Goal: Information Seeking & Learning: Check status

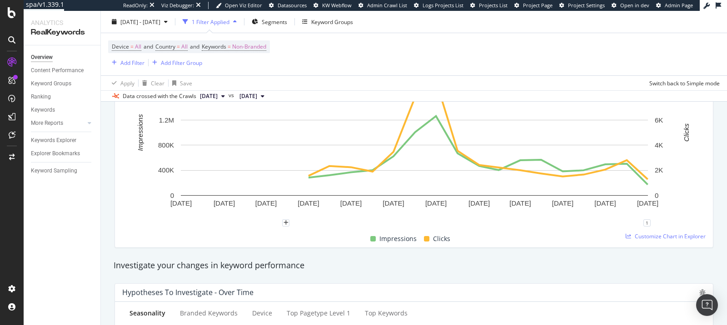
scroll to position [165, 0]
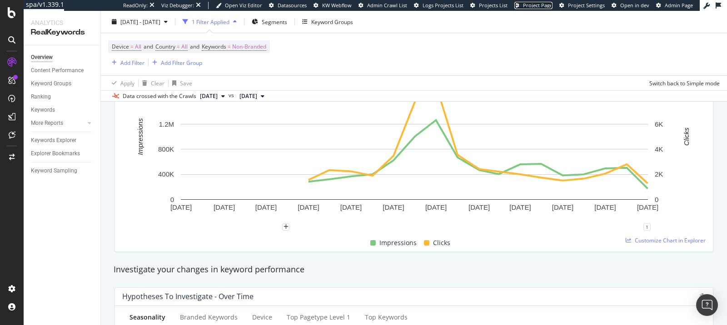
click at [548, 5] on span "Project Page" at bounding box center [538, 5] width 30 height 7
click at [218, 97] on span "2025 Oct. 5th" at bounding box center [209, 96] width 18 height 8
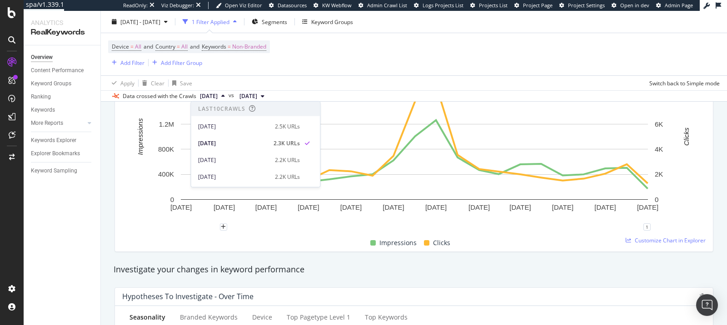
click at [218, 97] on span "2025 Oct. 5th" at bounding box center [209, 96] width 18 height 8
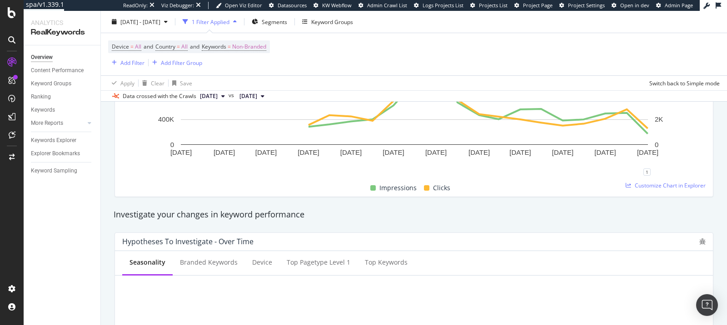
scroll to position [192, 0]
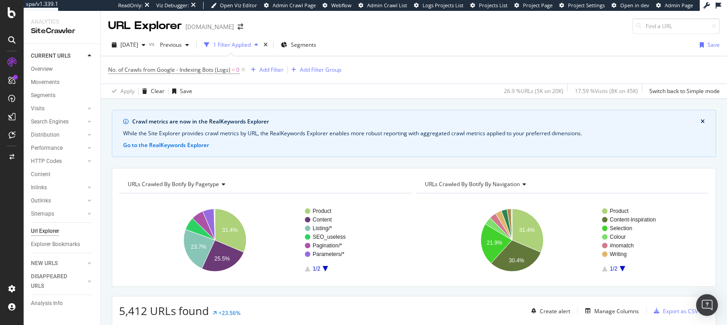
scroll to position [260, 0]
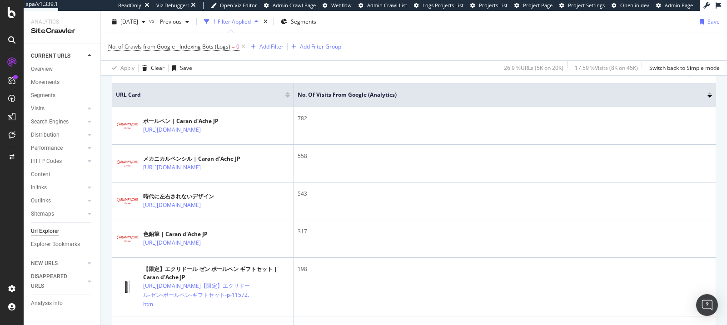
click at [285, 58] on div "No. of Crawls from Google - Indexing Bots (Logs) = 0 Add Filter Add Filter Group" at bounding box center [414, 46] width 612 height 27
